Goal: Task Accomplishment & Management: Use online tool/utility

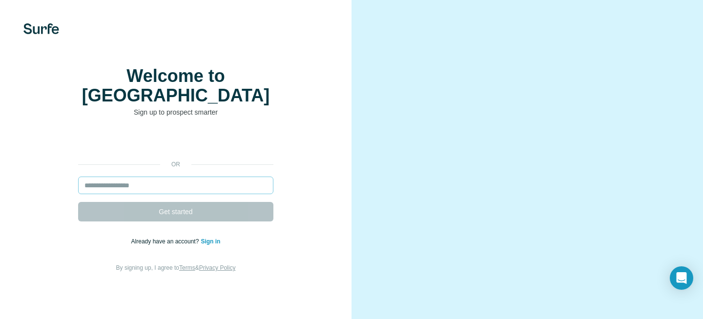
click at [187, 192] on input "email" at bounding box center [175, 186] width 195 height 18
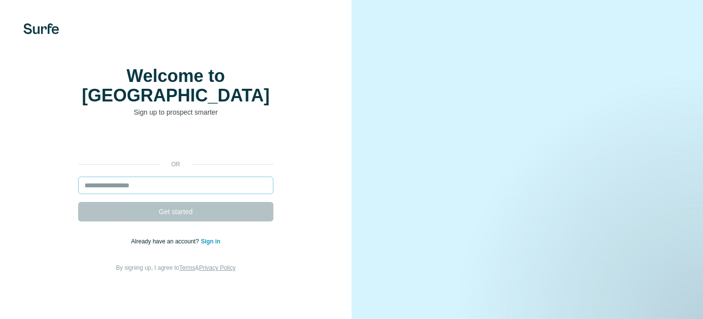
click at [186, 192] on input "email" at bounding box center [175, 186] width 195 height 18
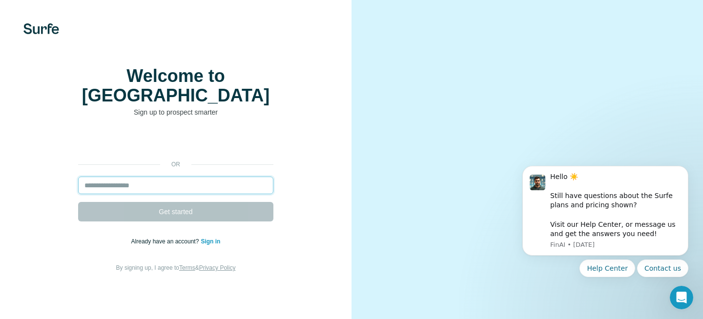
click at [171, 204] on form "Get started" at bounding box center [175, 199] width 195 height 45
click at [168, 194] on input "email" at bounding box center [175, 186] width 195 height 18
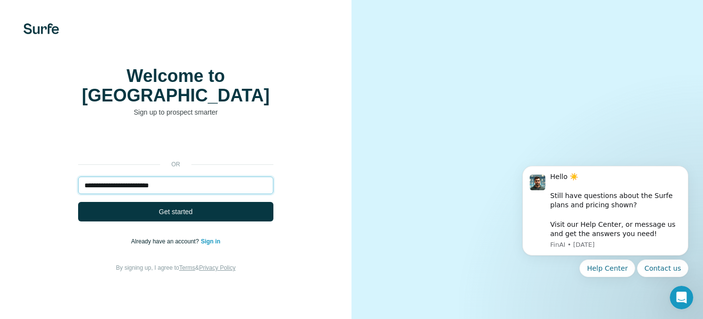
type input "**********"
click at [78, 202] on button "Get started" at bounding box center [175, 212] width 195 height 20
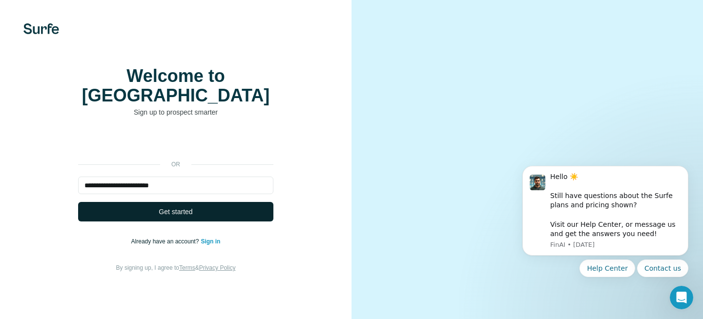
click at [154, 213] on button "Get started" at bounding box center [175, 212] width 195 height 20
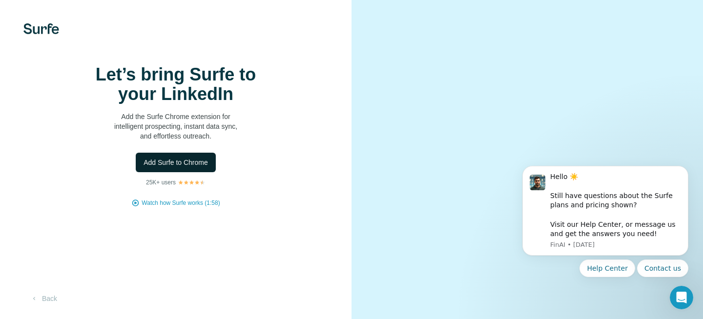
click at [190, 163] on span "Add Surfe to Chrome" at bounding box center [176, 163] width 64 height 10
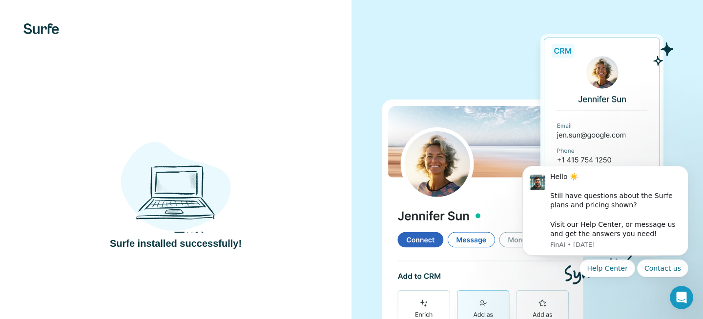
click at [356, 143] on div at bounding box center [528, 190] width 352 height 381
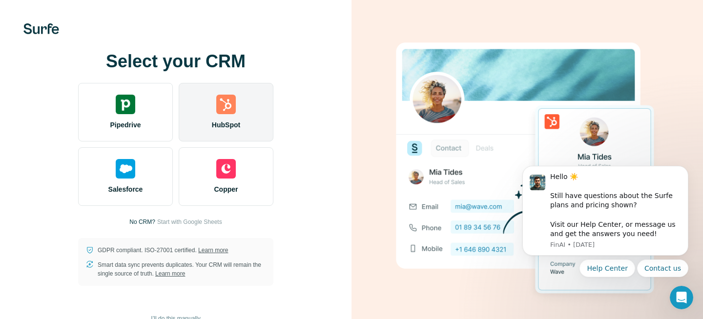
click at [229, 105] on img at bounding box center [226, 105] width 20 height 20
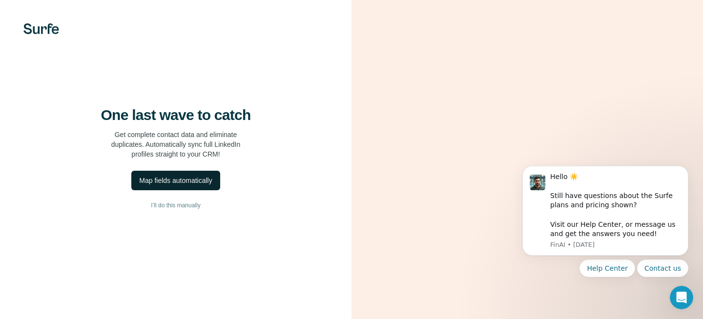
click at [202, 186] on div "Map fields automatically" at bounding box center [175, 181] width 73 height 10
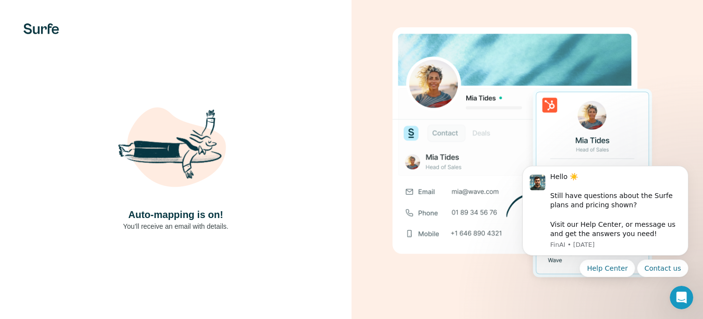
scroll to position [2, 0]
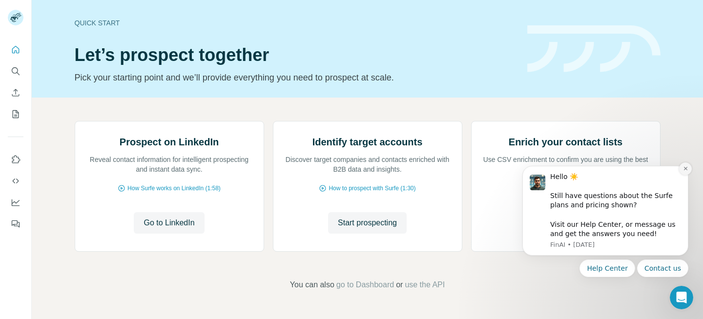
click at [689, 170] on button "Dismiss notification" at bounding box center [686, 169] width 13 height 13
